Goal: Transaction & Acquisition: Book appointment/travel/reservation

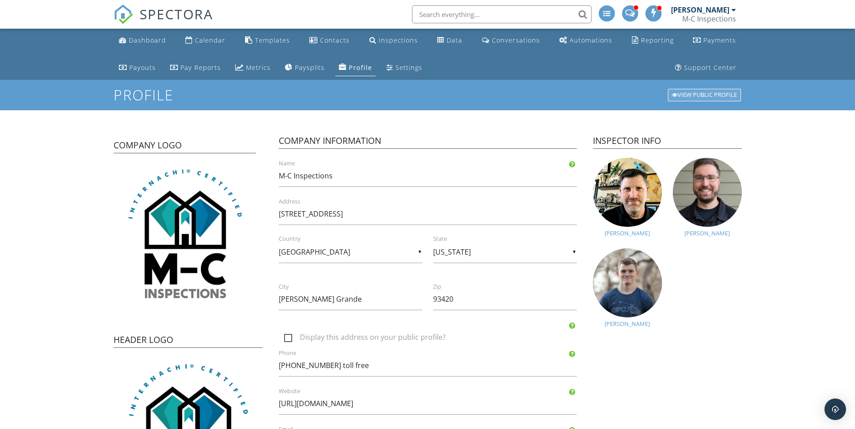
click at [714, 97] on div "View Public Profile" at bounding box center [704, 95] width 73 height 13
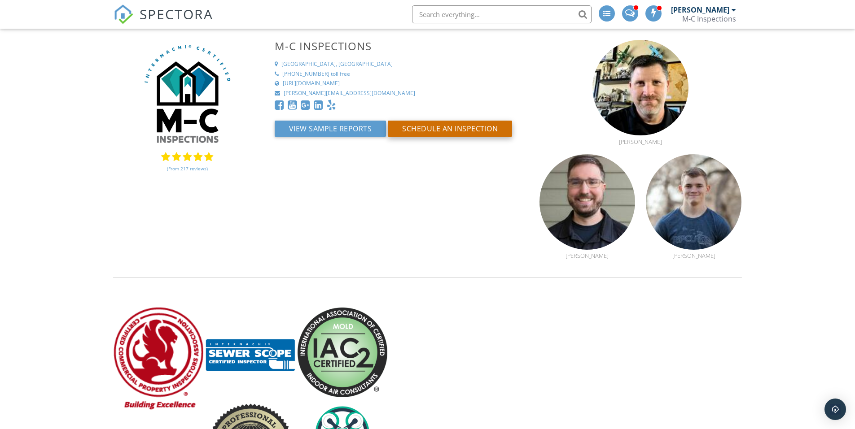
click at [425, 133] on button "Schedule an Inspection" at bounding box center [450, 129] width 124 height 16
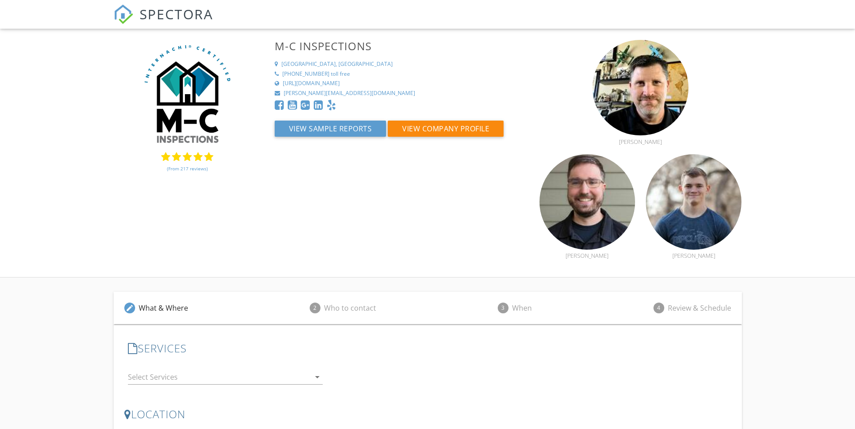
scroll to position [85, 0]
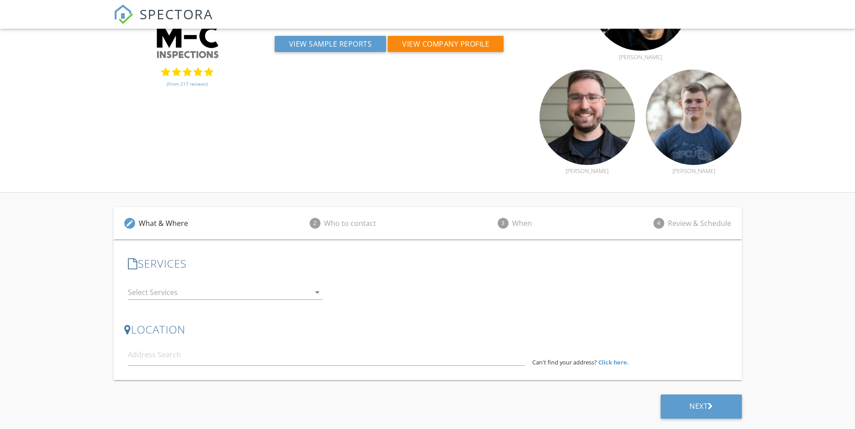
click at [313, 297] on icon "arrow_drop_down" at bounding box center [317, 292] width 11 height 11
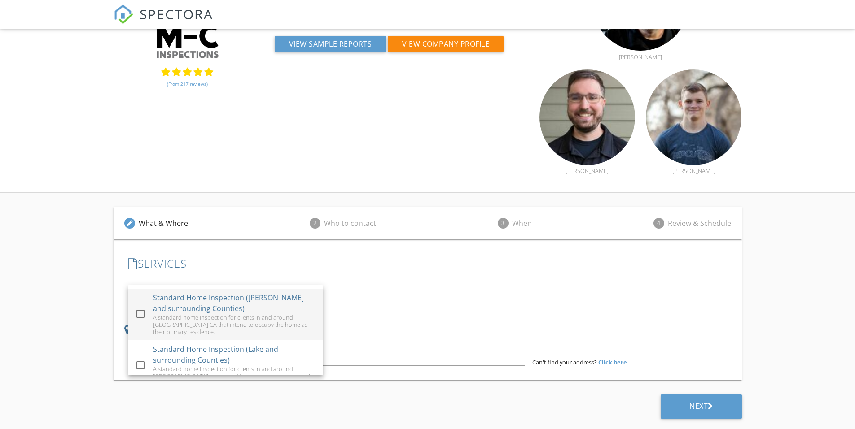
click at [151, 322] on div "check_box_outline_blank Standard Home Inspection (Kern and surrounding Counties…" at bounding box center [225, 315] width 181 height 52
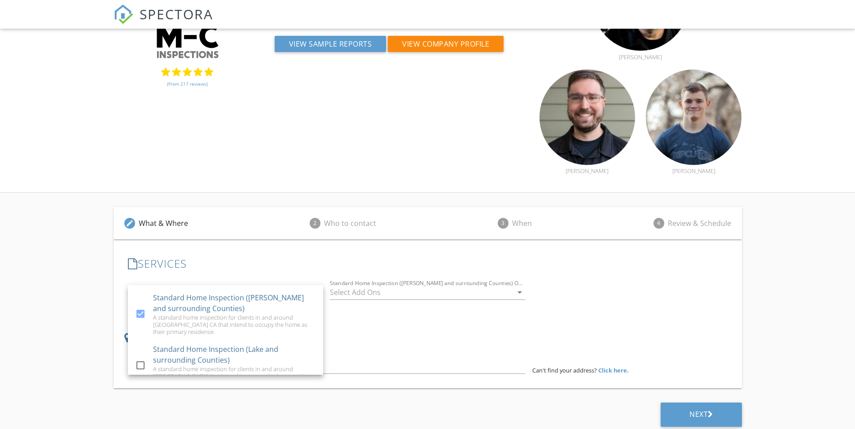
click at [468, 263] on h3 "SERVICES" at bounding box center [427, 264] width 599 height 12
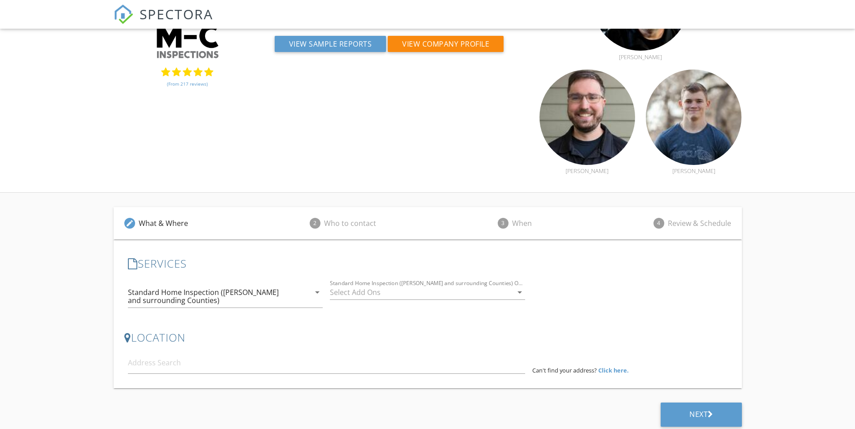
click at [494, 297] on div at bounding box center [421, 292] width 183 height 14
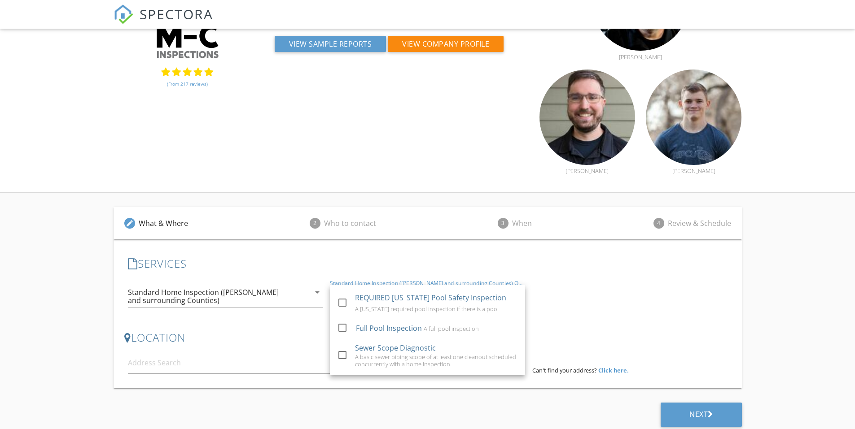
click at [558, 272] on div "SERVICES check_box Standard Home Inspection (Kern and surrounding Counties) A s…" at bounding box center [427, 288] width 607 height 60
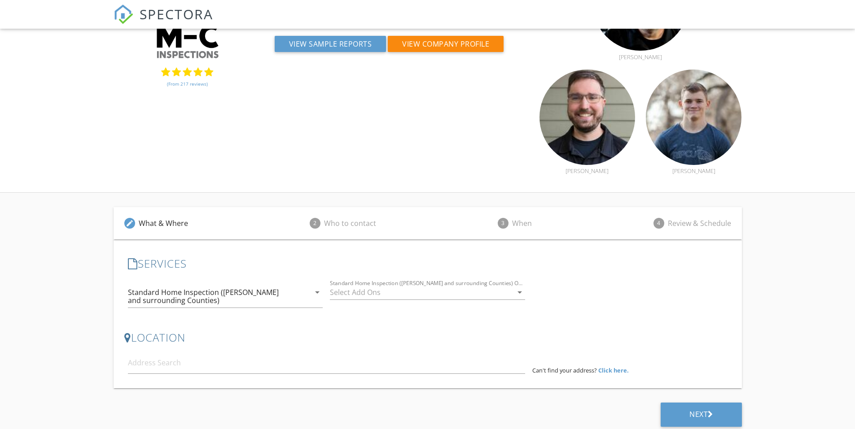
scroll to position [89, 0]
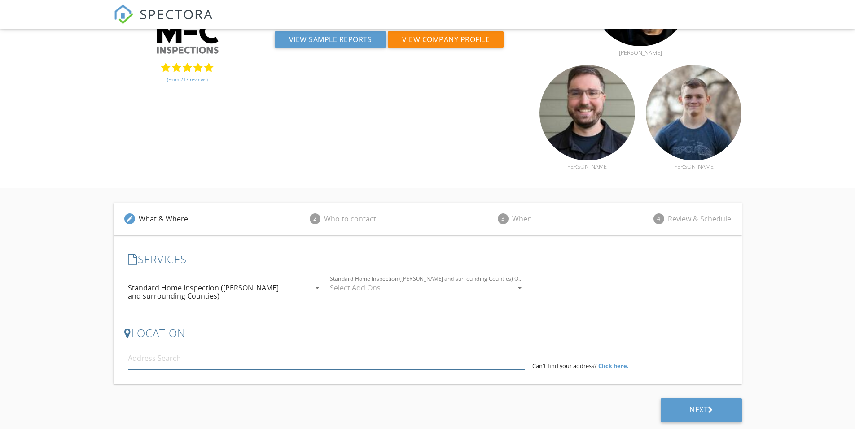
click at [351, 363] on input at bounding box center [326, 359] width 397 height 22
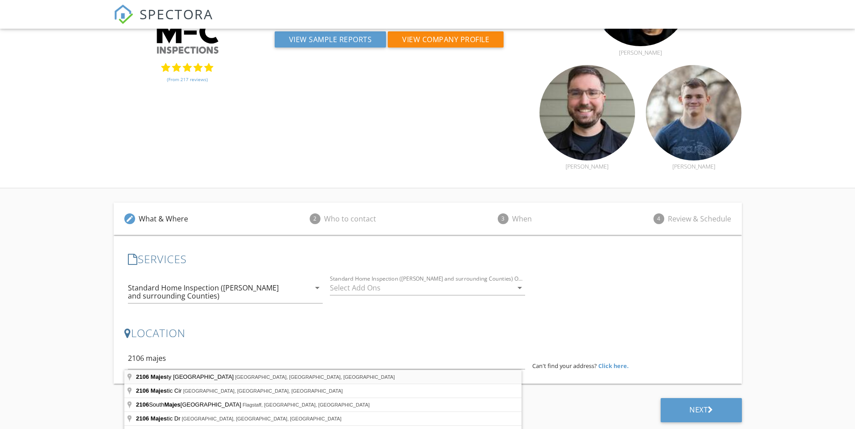
type input "2106 Majesty Palm Street, Bakersfield, CA, USA"
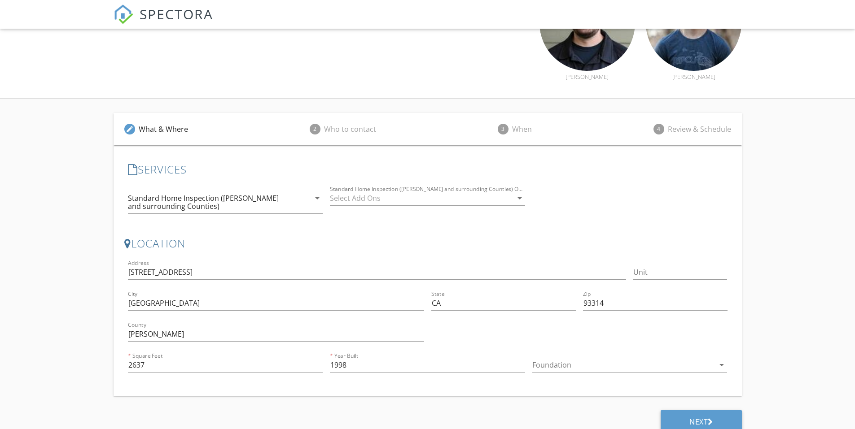
scroll to position [191, 0]
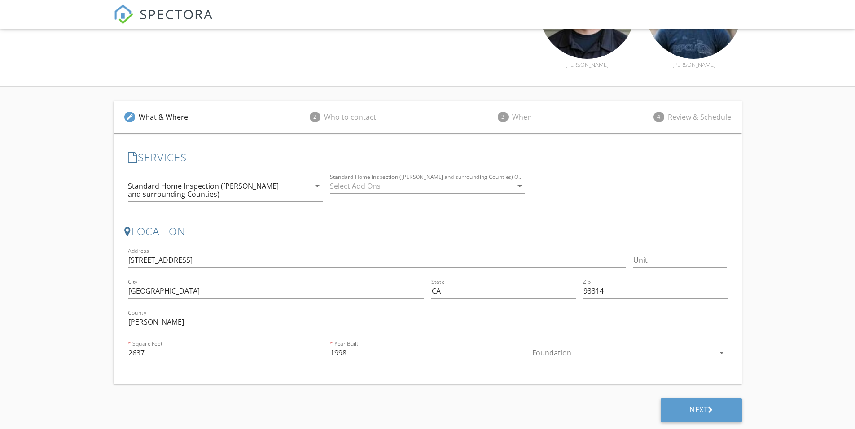
click at [584, 353] on div at bounding box center [623, 353] width 183 height 14
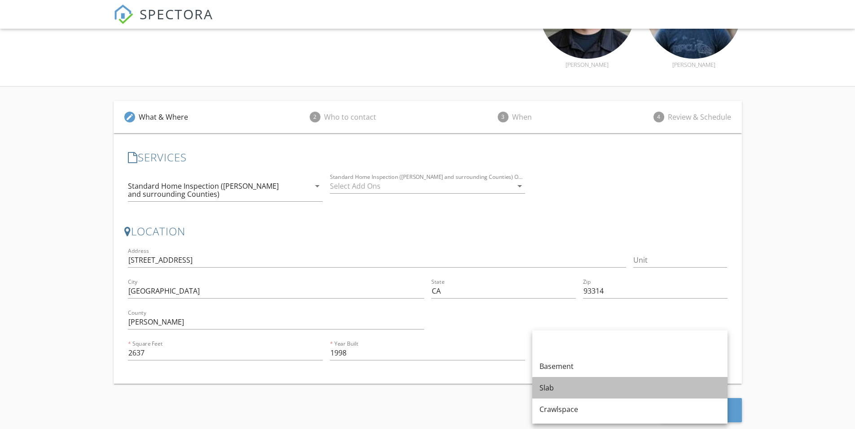
click at [557, 391] on div "Slab" at bounding box center [629, 388] width 181 height 11
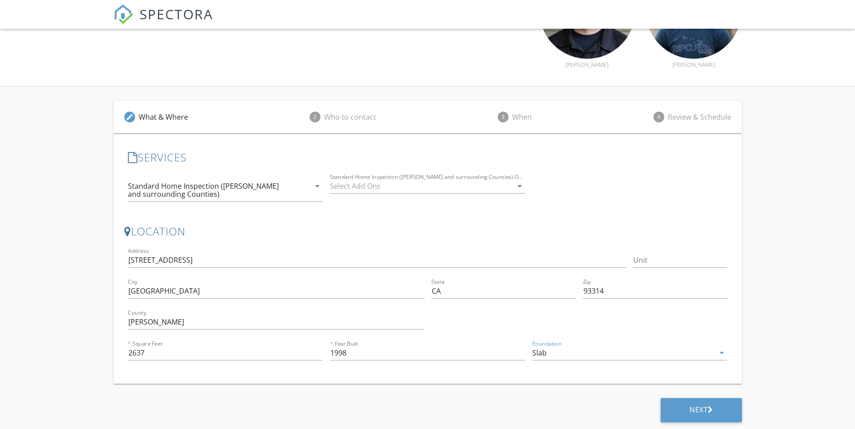
click at [704, 407] on div "Next" at bounding box center [701, 410] width 24 height 9
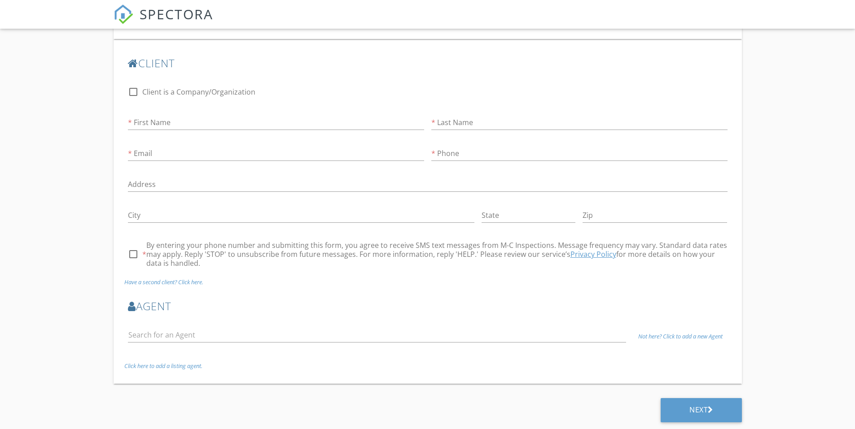
scroll to position [240, 0]
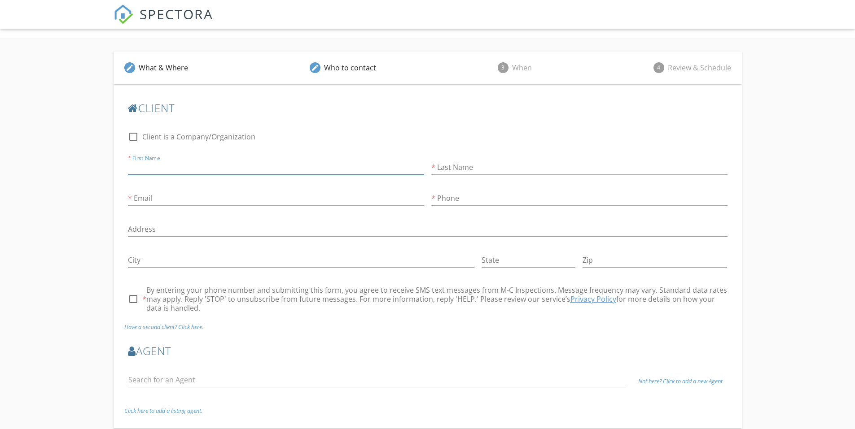
click at [289, 164] on input "First Name" at bounding box center [276, 167] width 296 height 15
type input "Gordon"
type input "Cantrell Jr."
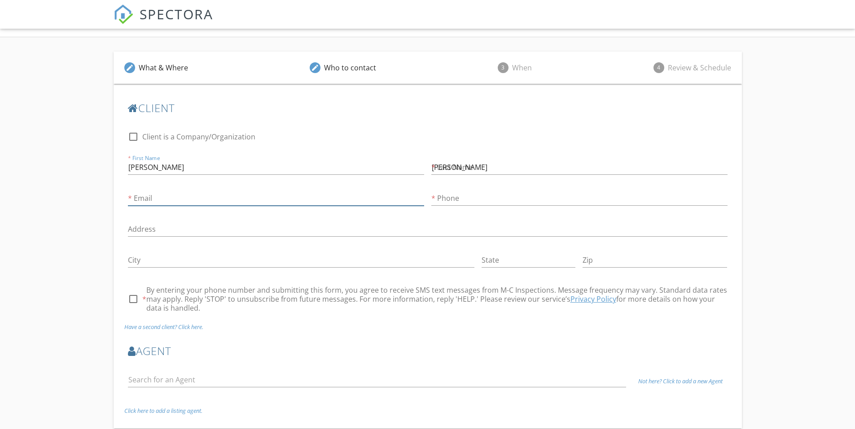
type input "[EMAIL_ADDRESS][DOMAIN_NAME]"
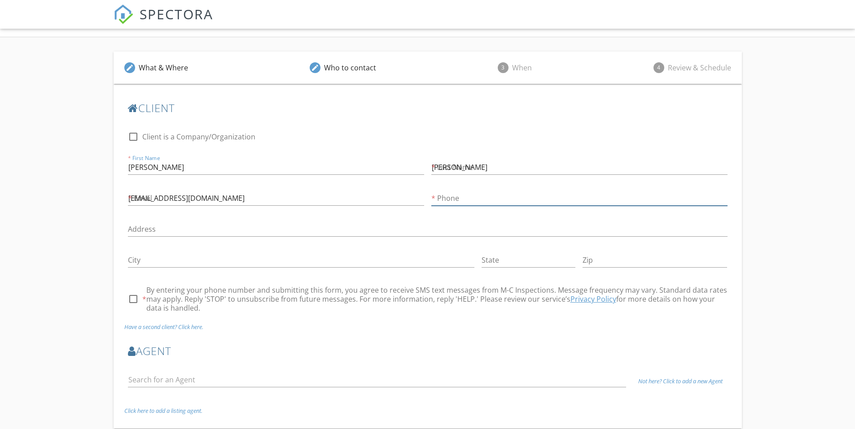
type input "[PHONE_NUMBER]"
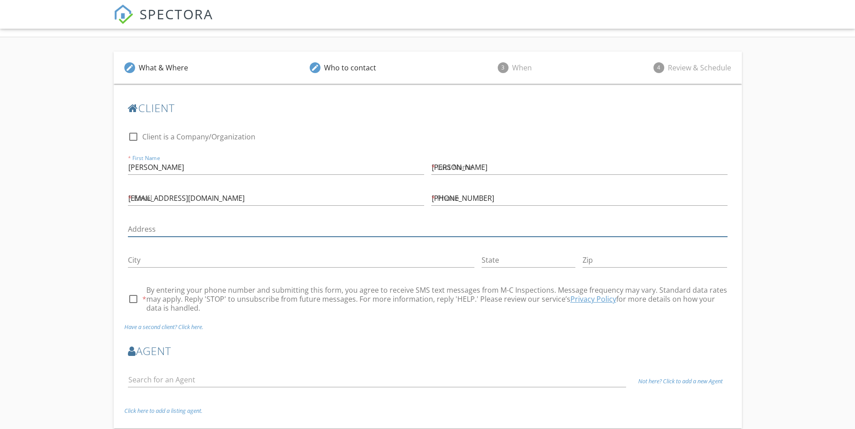
type input "[STREET_ADDRESS]"
type input "[PERSON_NAME] Grande"
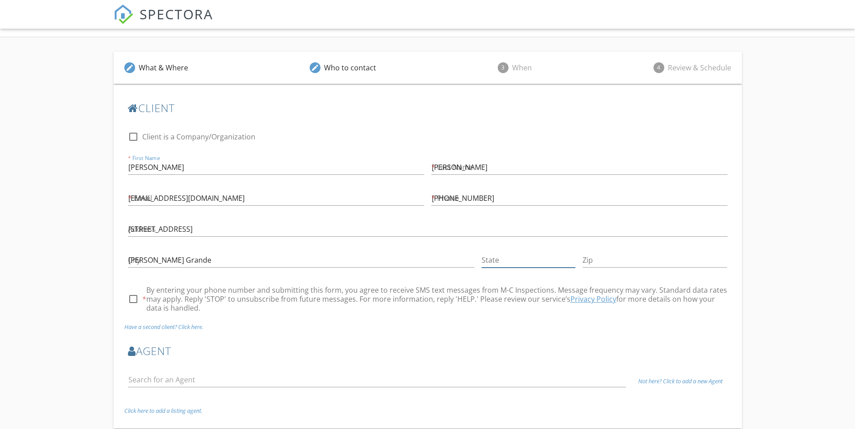
type input "CA"
type input "93420"
click at [136, 299] on div at bounding box center [133, 299] width 15 height 15
checkbox input "true"
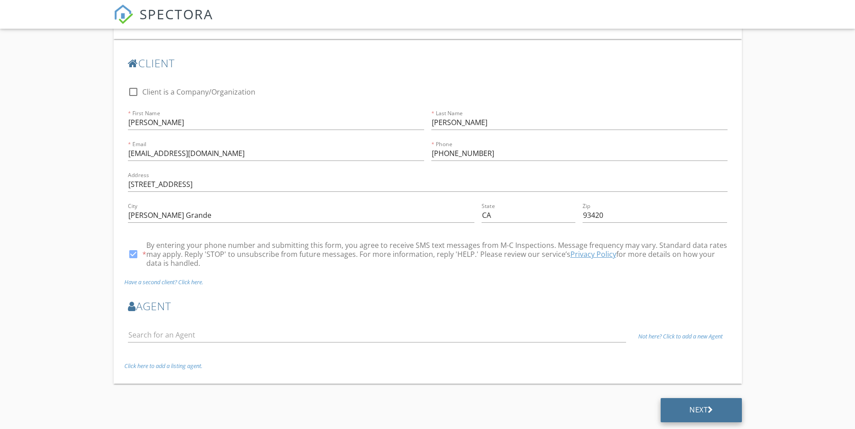
click at [704, 412] on div "Next" at bounding box center [701, 410] width 24 height 9
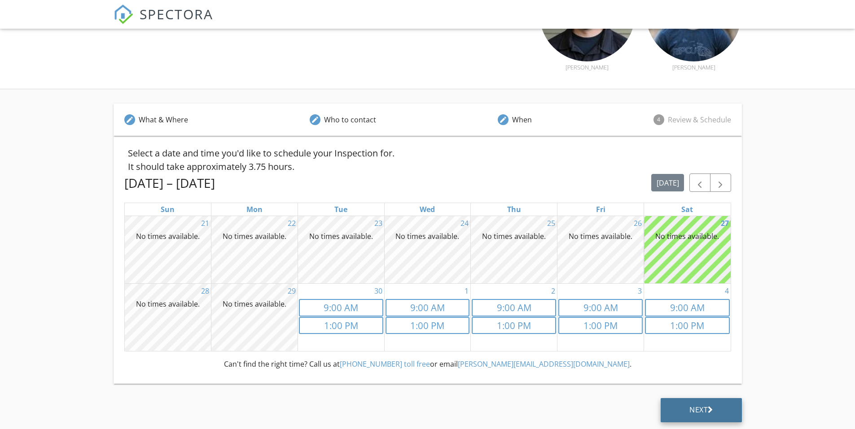
scroll to position [188, 0]
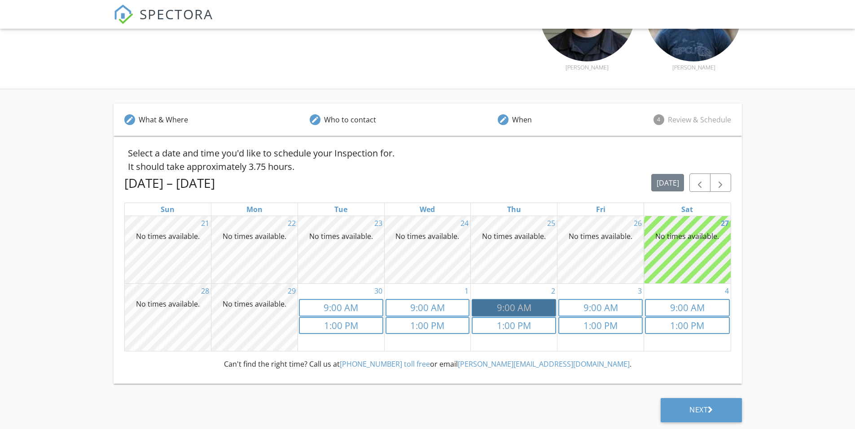
click at [506, 310] on link "9a 9:00 AM" at bounding box center [514, 307] width 84 height 17
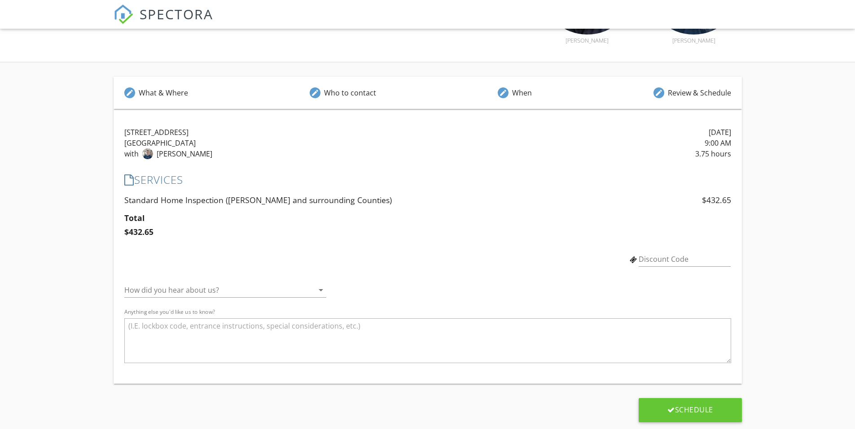
scroll to position [0, 0]
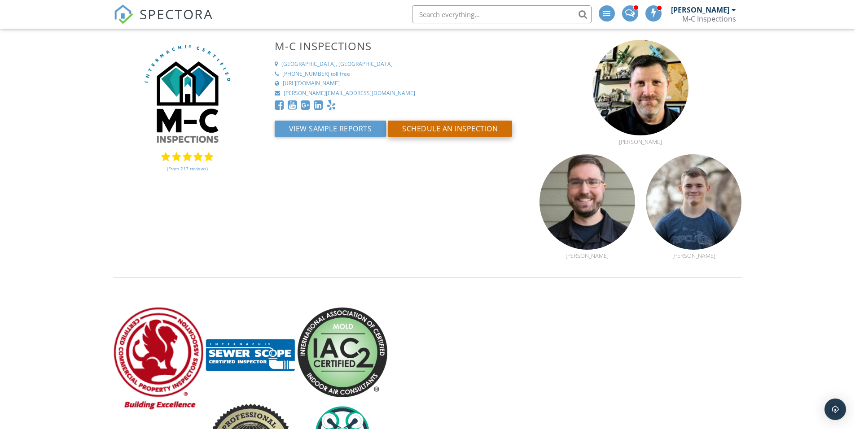
click at [431, 127] on button "Schedule an Inspection" at bounding box center [450, 129] width 124 height 16
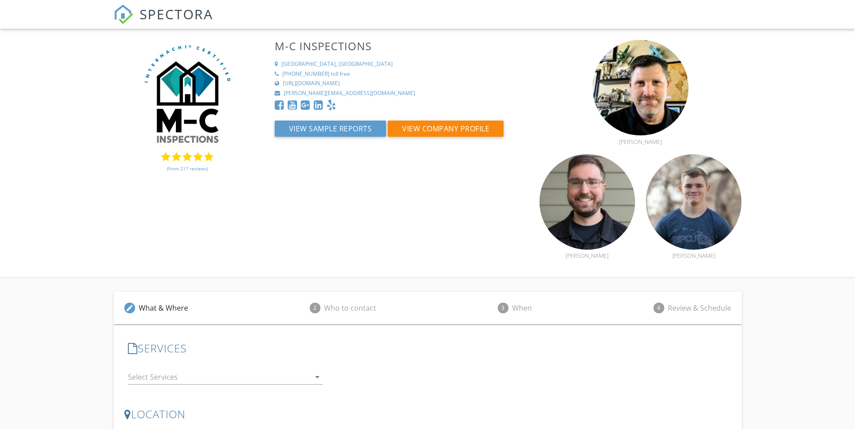
scroll to position [85, 0]
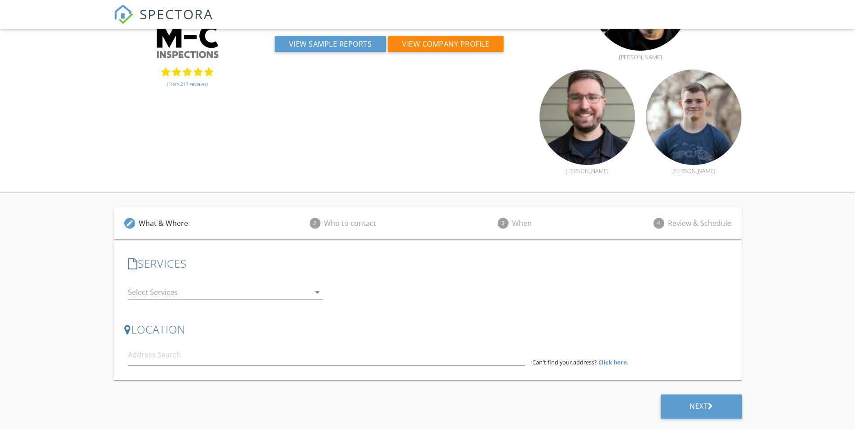
click at [297, 293] on div at bounding box center [219, 292] width 183 height 14
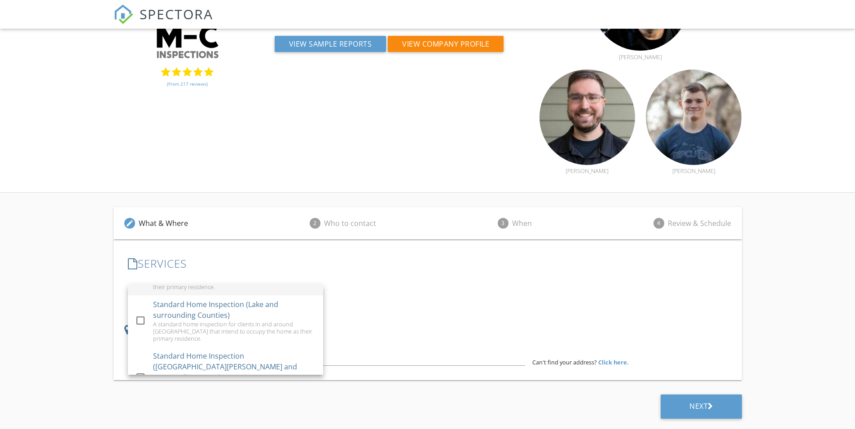
scroll to position [90, 0]
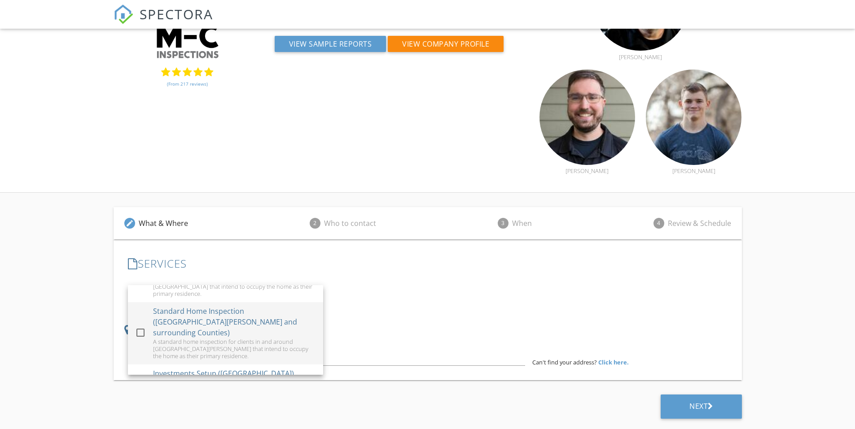
click at [153, 338] on div "A standard home inspection for clients in and around [GEOGRAPHIC_DATA][PERSON_N…" at bounding box center [234, 349] width 163 height 22
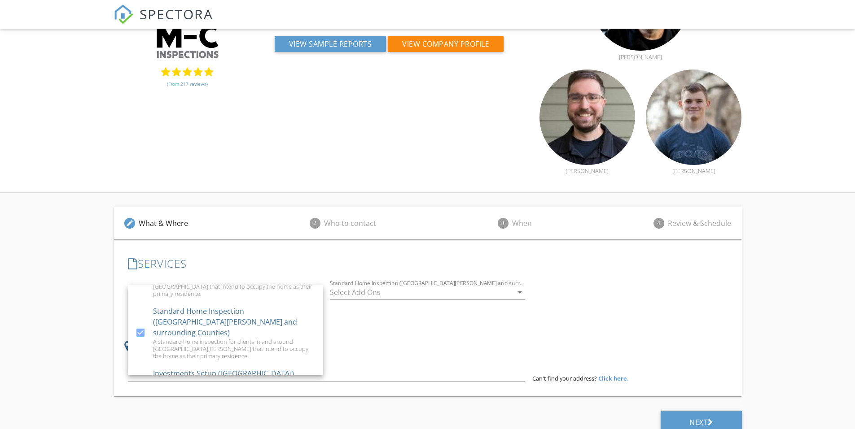
click at [423, 332] on div "LOCATION Address Form Can't find your address? Click here." at bounding box center [427, 360] width 607 height 57
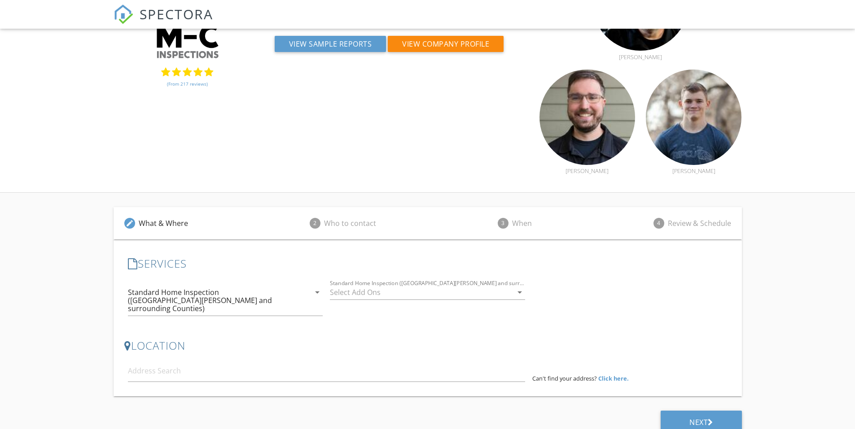
scroll to position [89, 0]
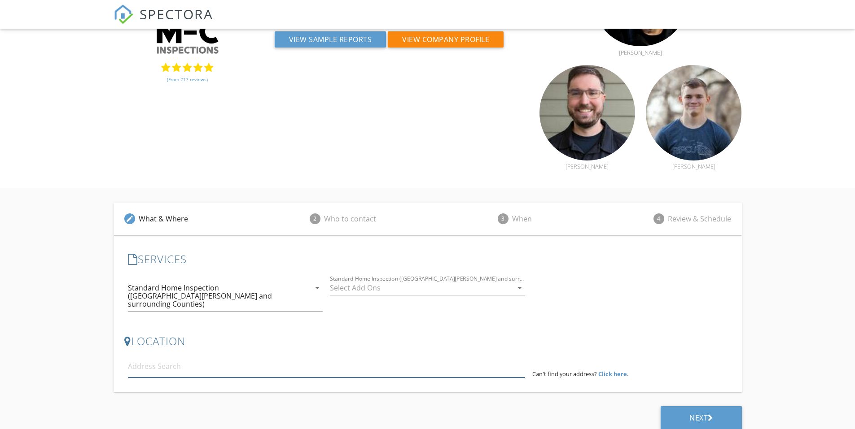
click at [410, 365] on input at bounding box center [326, 367] width 397 height 22
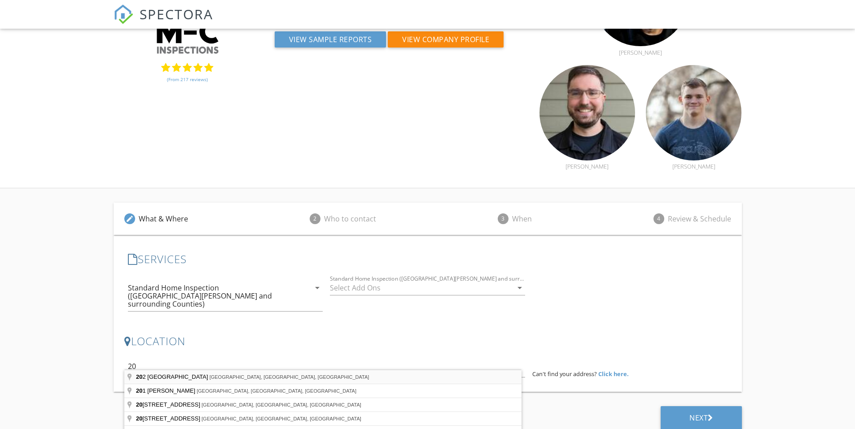
type input "[STREET_ADDRESS]"
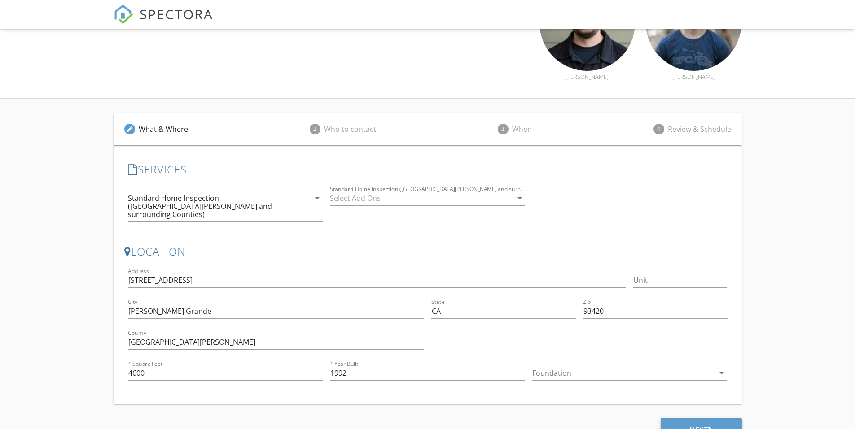
scroll to position [191, 0]
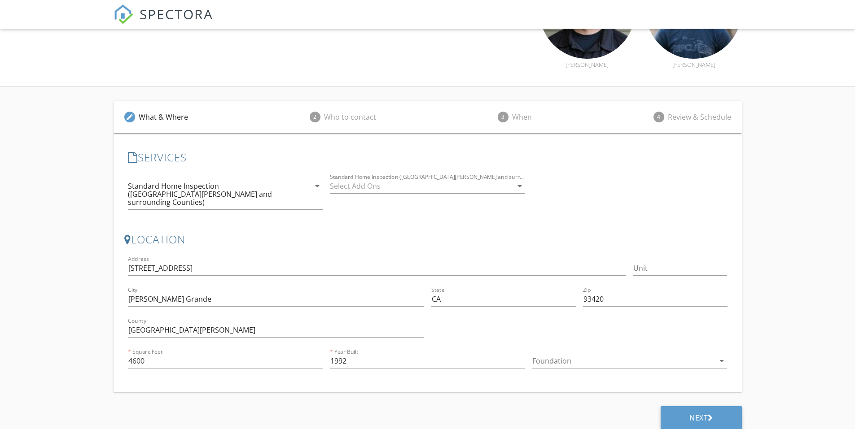
click at [572, 356] on div at bounding box center [623, 361] width 183 height 14
click at [570, 409] on div "Crawlspace" at bounding box center [629, 409] width 181 height 11
click at [637, 320] on div at bounding box center [579, 331] width 303 height 31
click at [697, 414] on div "Next" at bounding box center [701, 418] width 24 height 9
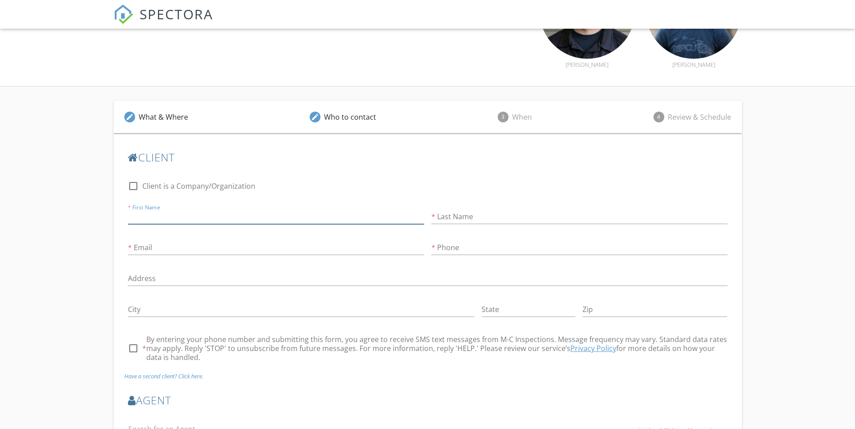
click at [312, 222] on input "First Name" at bounding box center [276, 217] width 296 height 15
type input "[PERSON_NAME]"
type input "stargrog@gmail.com"
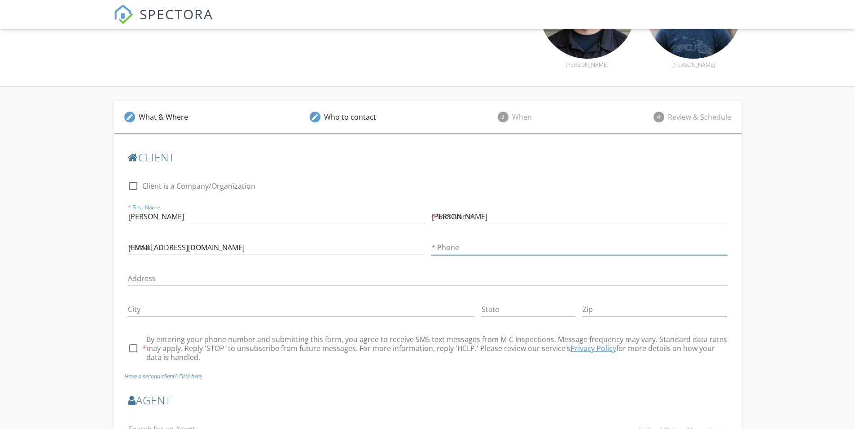
type input "661-330-1009"
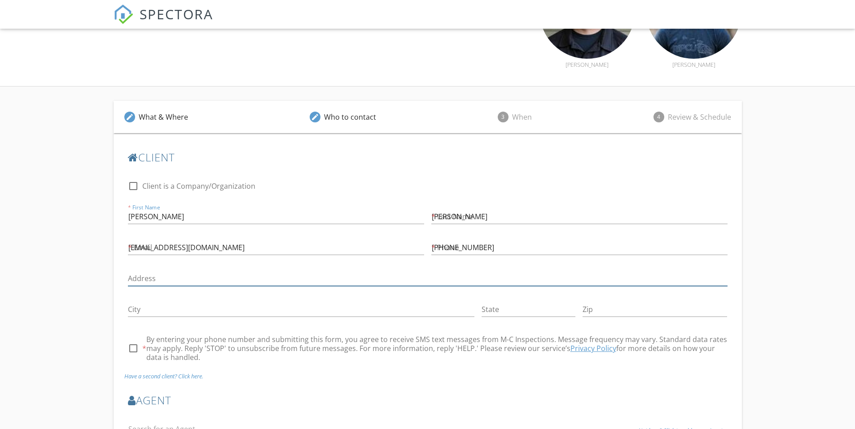
type input "207 Avenida De Diamante"
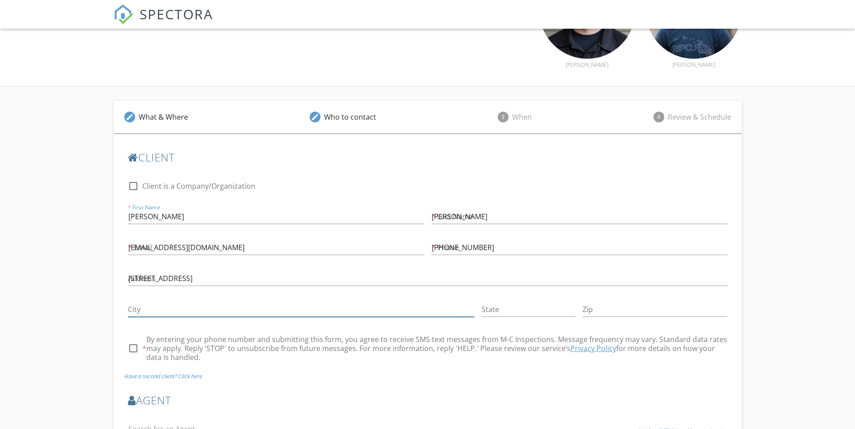
type input "Arroyo Grande"
type input "CA"
type input "93420"
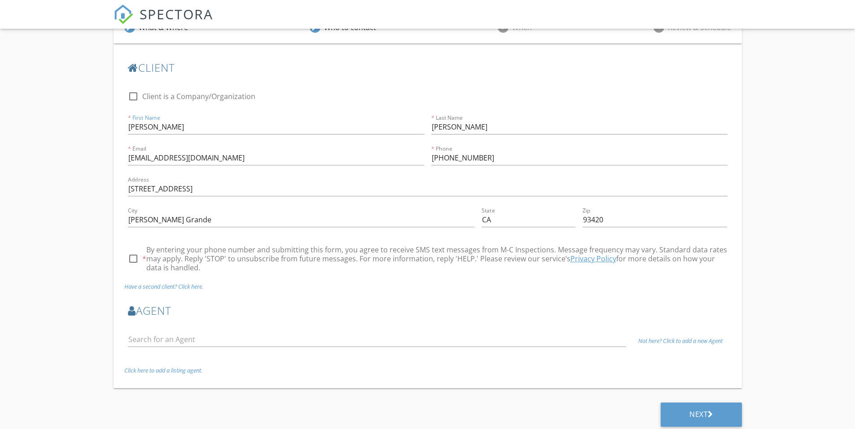
click at [136, 259] on div at bounding box center [133, 258] width 15 height 15
checkbox input "true"
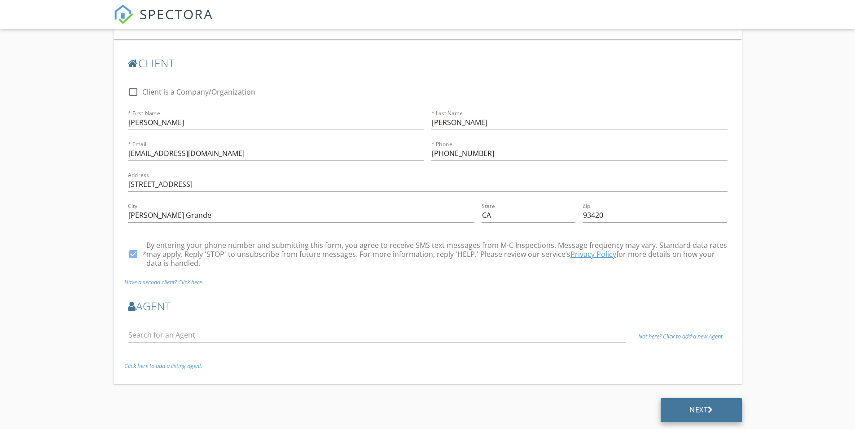
click at [704, 412] on div "Next" at bounding box center [701, 410] width 24 height 9
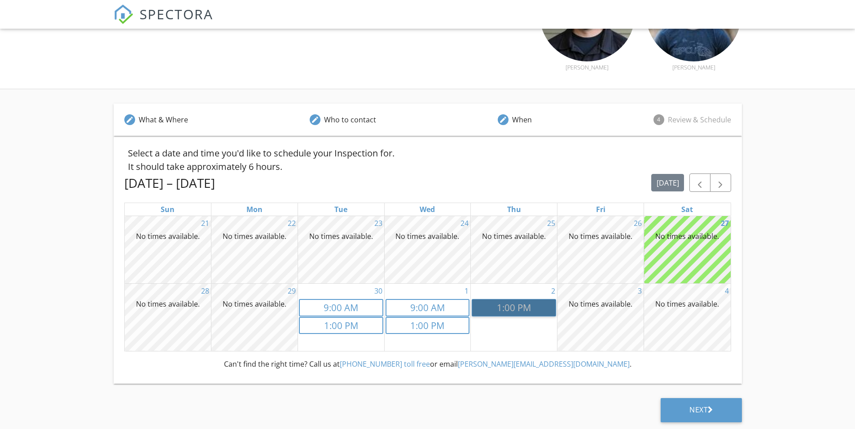
click at [512, 309] on link "1p 1:00 PM" at bounding box center [514, 307] width 84 height 17
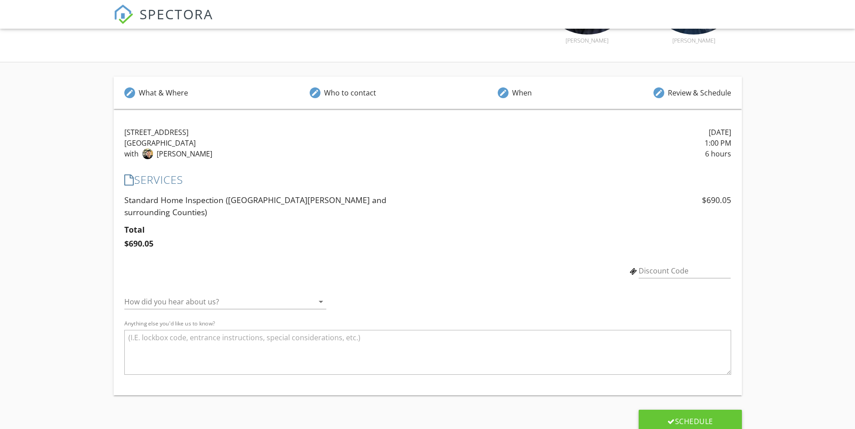
scroll to position [0, 0]
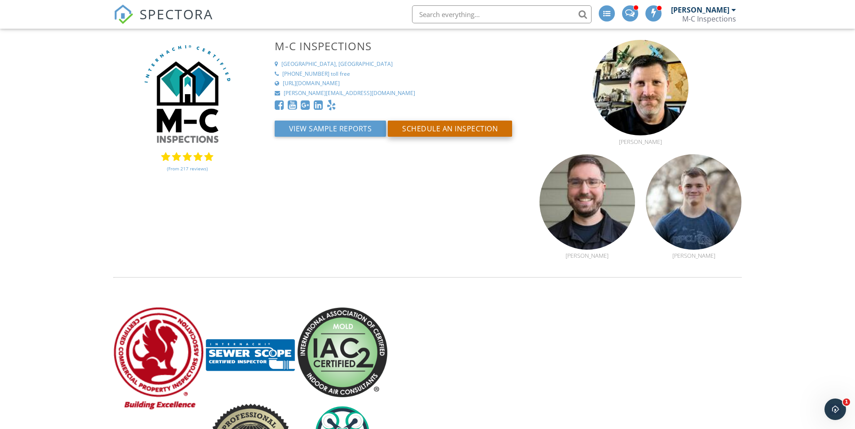
click at [419, 131] on button "Schedule an Inspection" at bounding box center [450, 129] width 124 height 16
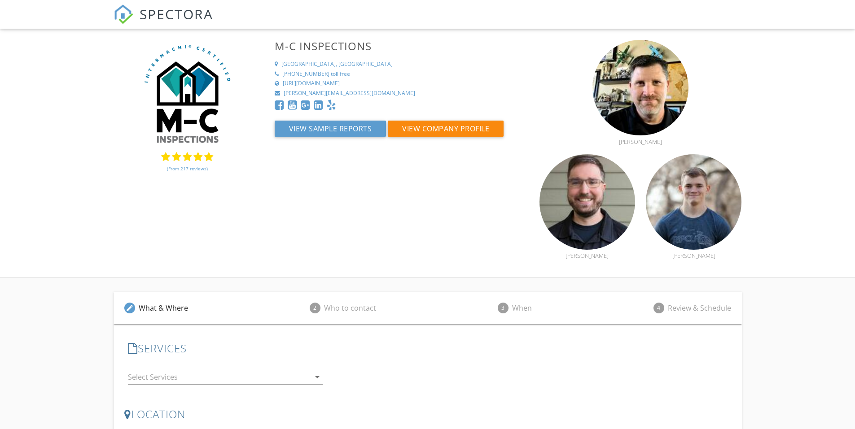
scroll to position [85, 0]
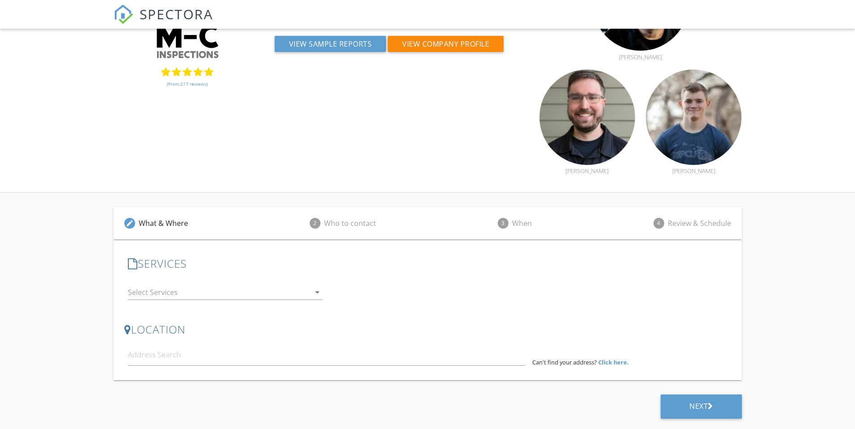
click at [273, 299] on div at bounding box center [219, 292] width 183 height 14
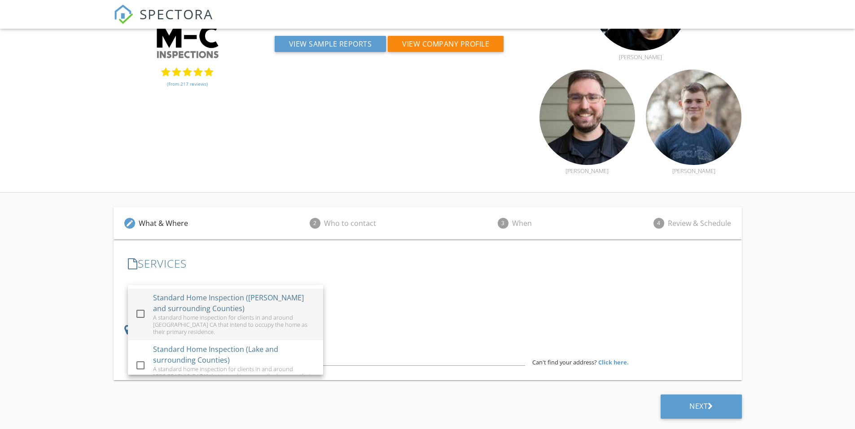
click at [139, 317] on div at bounding box center [140, 313] width 15 height 15
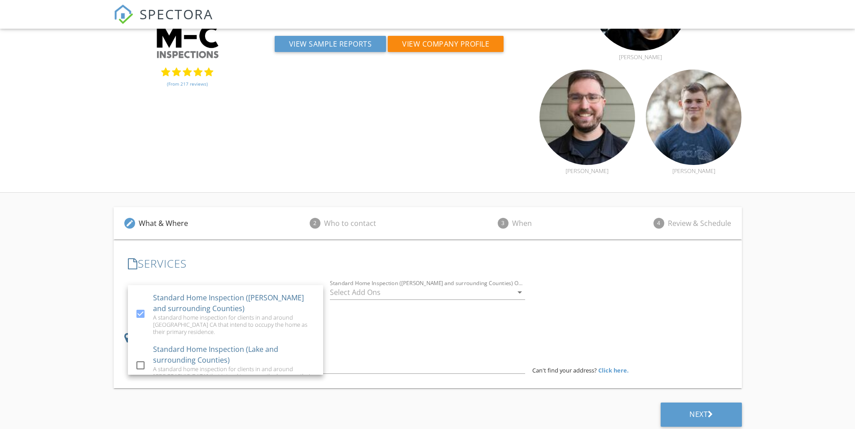
drag, startPoint x: 401, startPoint y: 333, endPoint x: 411, endPoint y: 324, distance: 13.0
click at [402, 333] on h3 "LOCATION" at bounding box center [427, 338] width 607 height 12
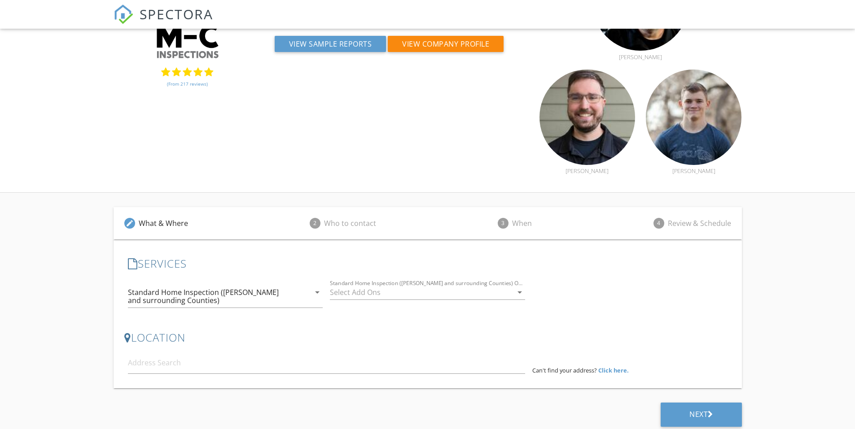
scroll to position [89, 0]
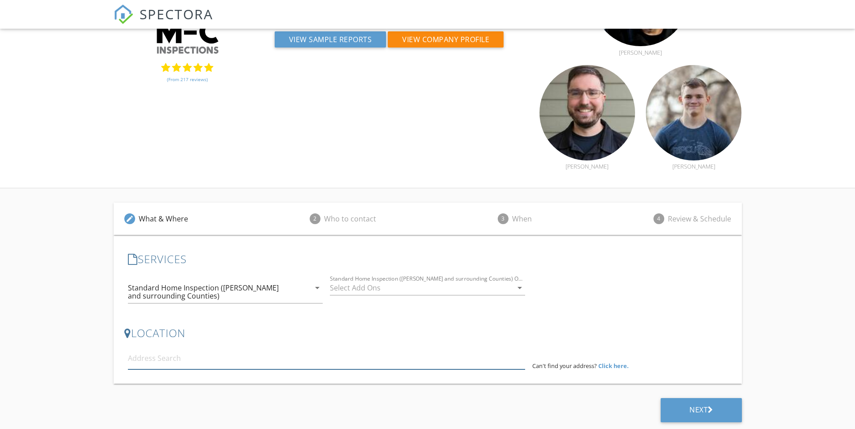
click at [308, 362] on input at bounding box center [326, 359] width 397 height 22
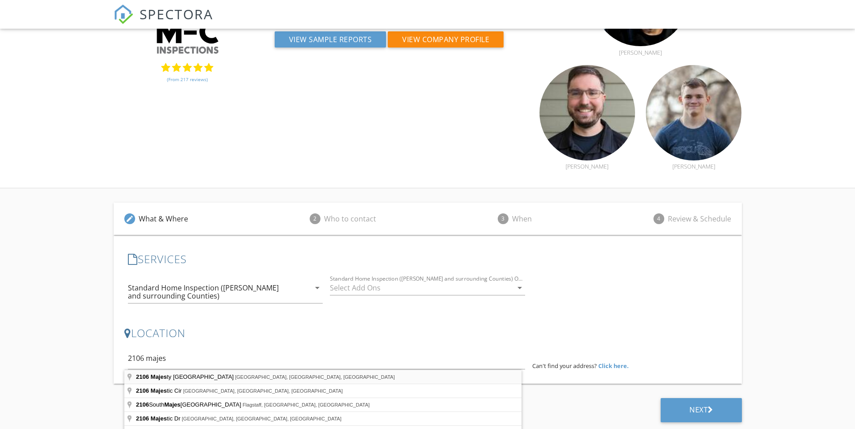
type input "2106 Majesty Palm Street, Bakersfield, CA, USA"
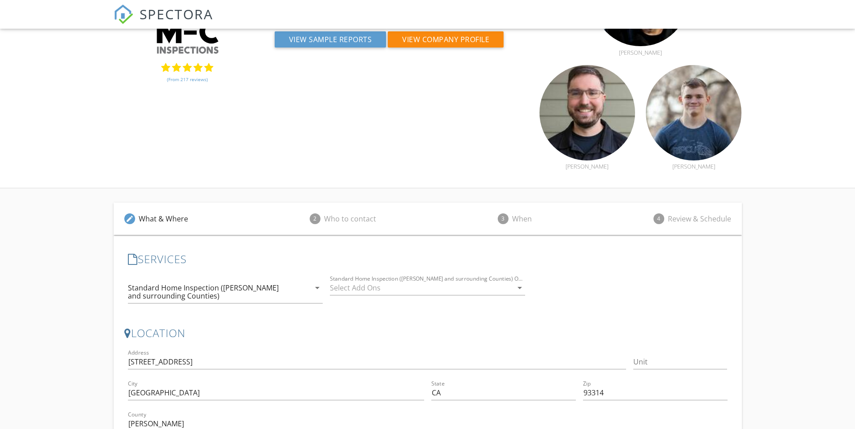
scroll to position [179, 0]
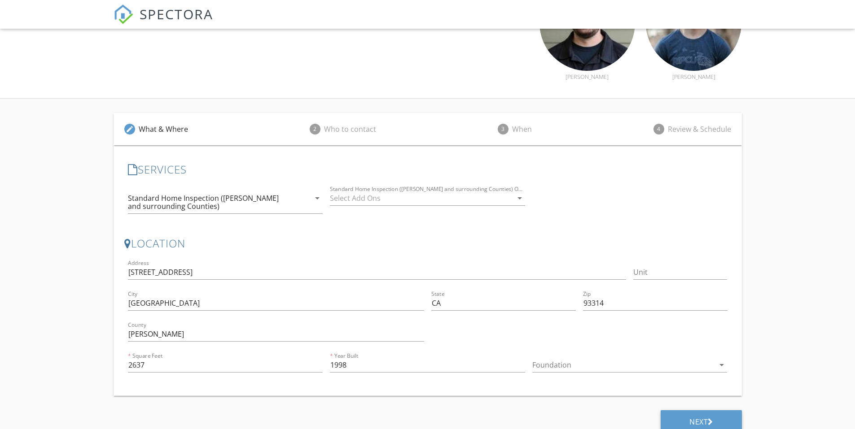
click at [623, 367] on div at bounding box center [623, 365] width 183 height 14
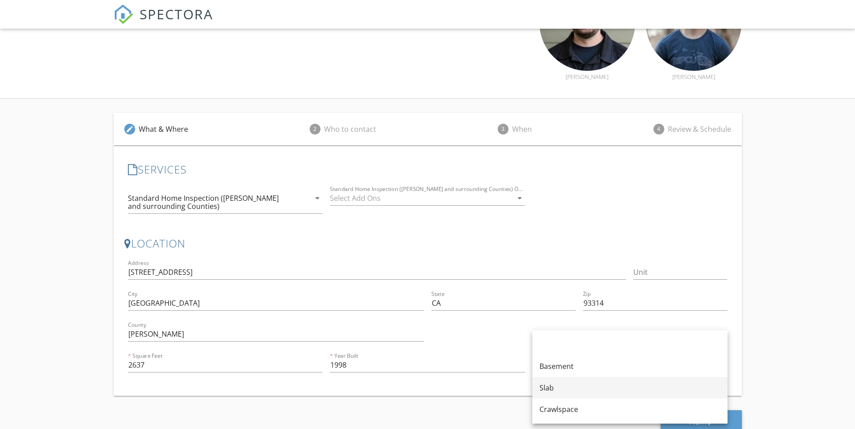
click at [576, 391] on div "Slab" at bounding box center [629, 388] width 181 height 11
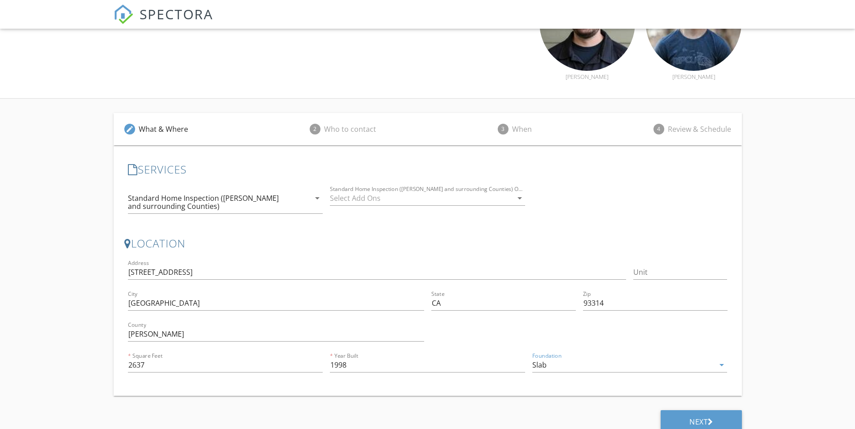
scroll to position [191, 0]
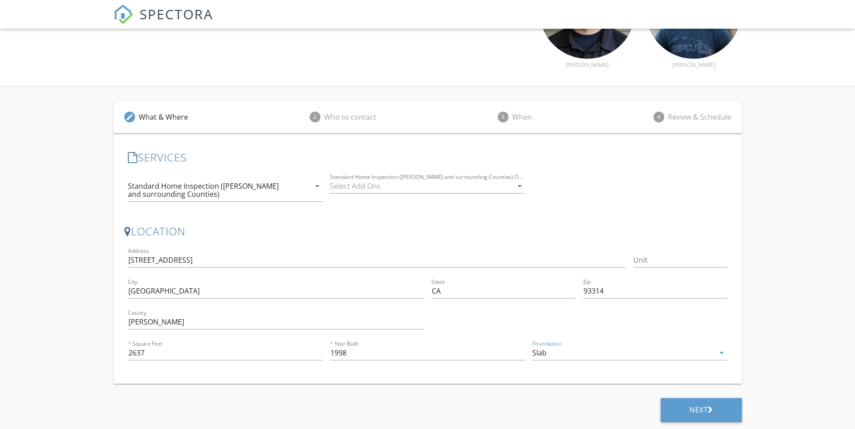
click at [698, 403] on div "Next" at bounding box center [700, 410] width 81 height 24
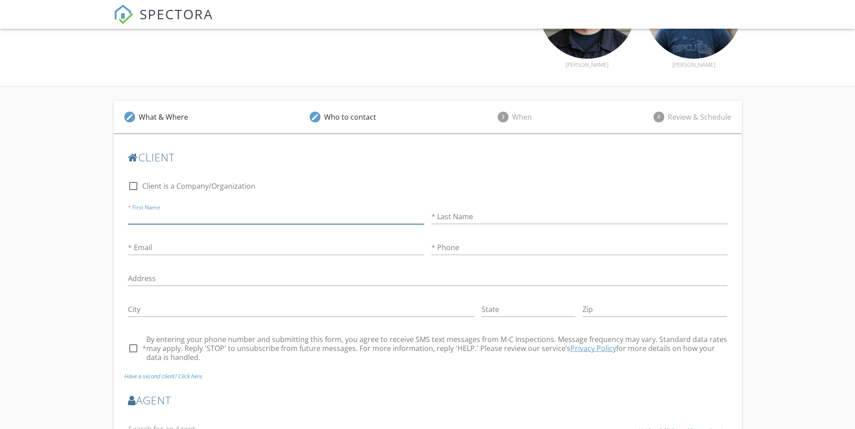
click at [214, 219] on input "First Name" at bounding box center [276, 217] width 296 height 15
type input "Gordon"
type input "Cantrell Jr."
type input "stargrog@gmail.com"
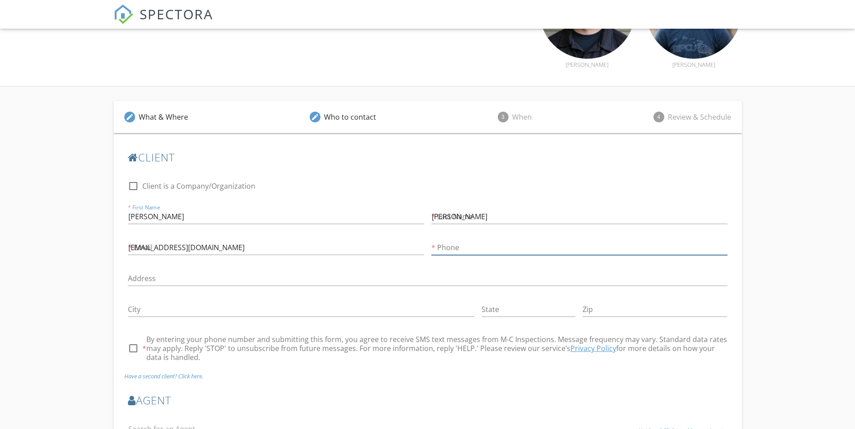
type input "661-330-1009"
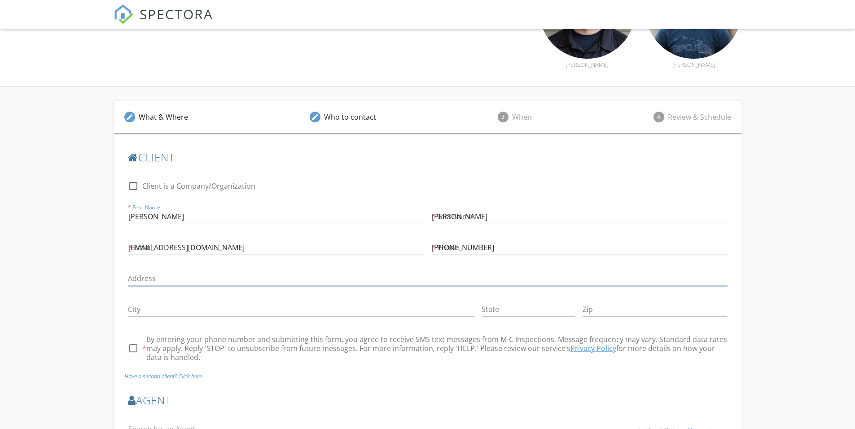
type input "207 Avenida De Diamante"
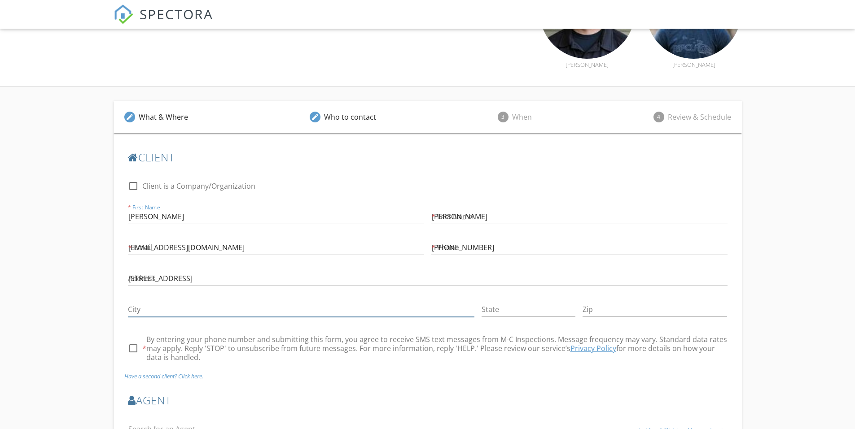
type input "Arroyo Grande"
type input "CA"
type input "93420"
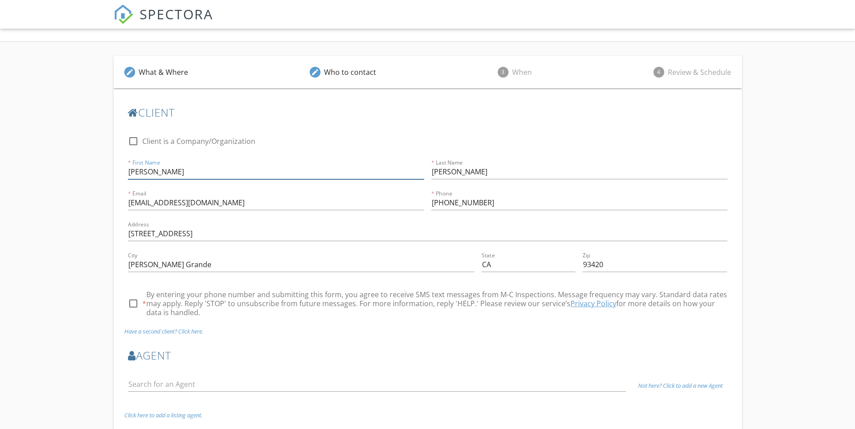
scroll to position [285, 0]
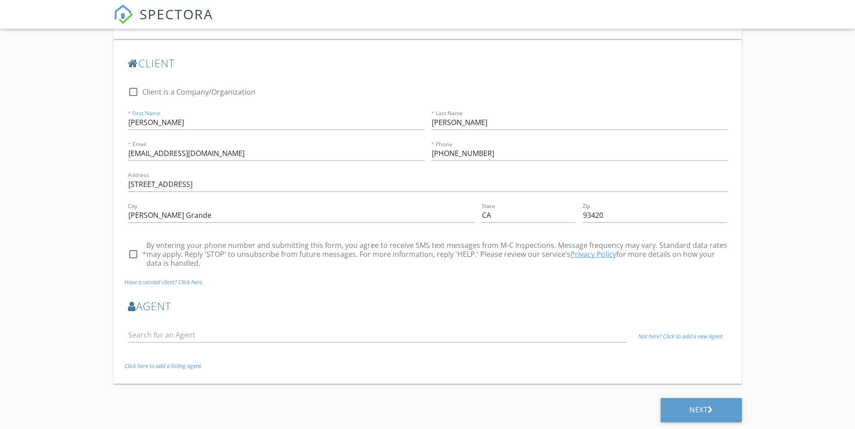
click at [135, 255] on div at bounding box center [133, 254] width 15 height 15
checkbox input "true"
click at [682, 409] on div "Next" at bounding box center [700, 410] width 81 height 24
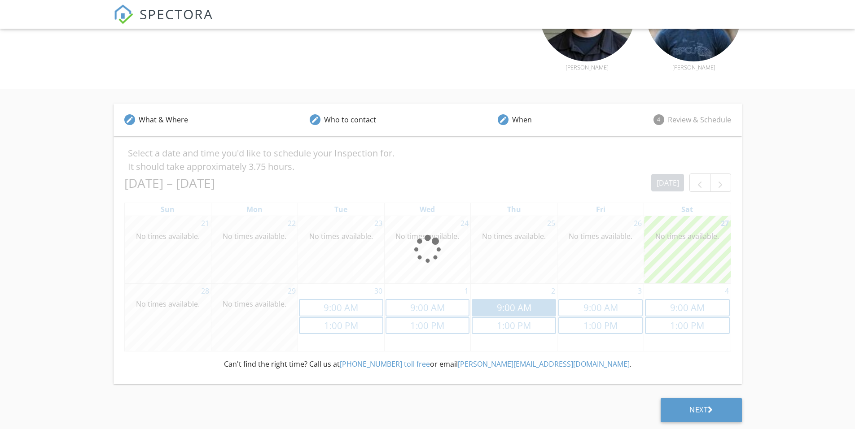
scroll to position [188, 0]
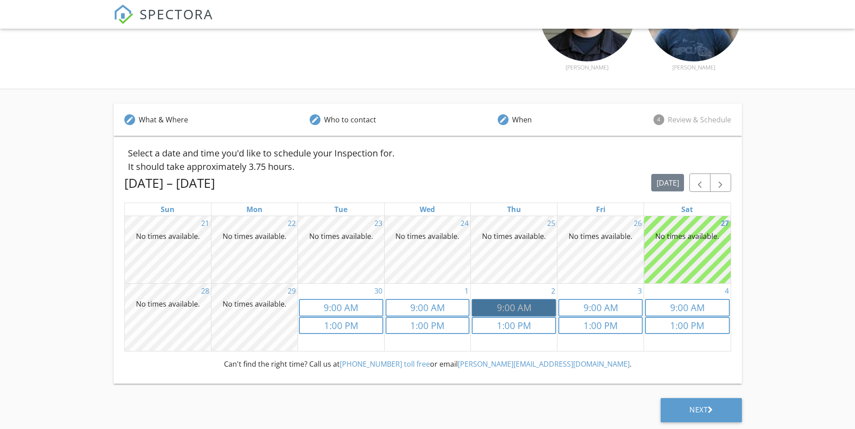
click at [500, 309] on link "9a 9:00 AM" at bounding box center [514, 307] width 84 height 17
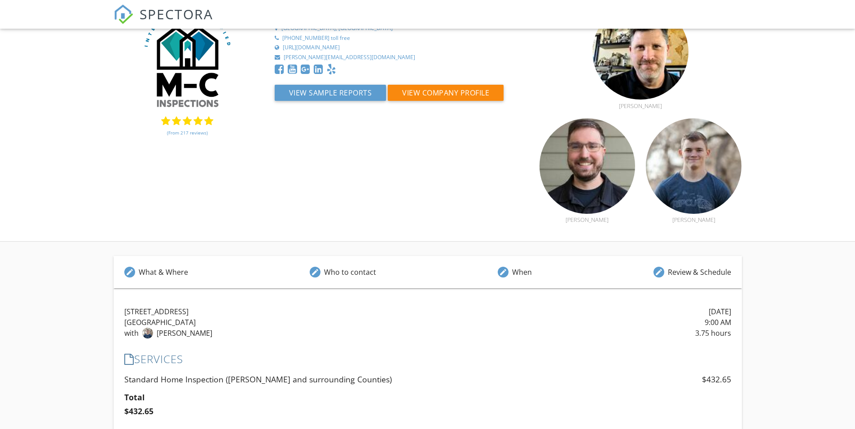
scroll to position [0, 0]
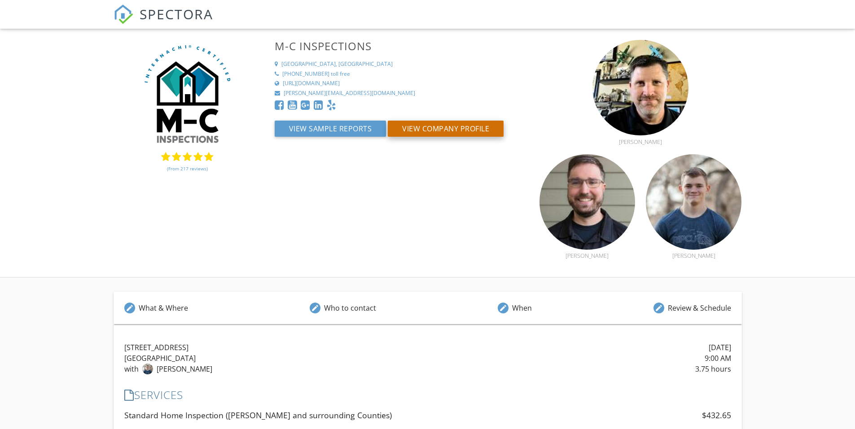
click at [446, 128] on button "View Company Profile" at bounding box center [446, 129] width 116 height 16
